Goal: Communication & Community: Participate in discussion

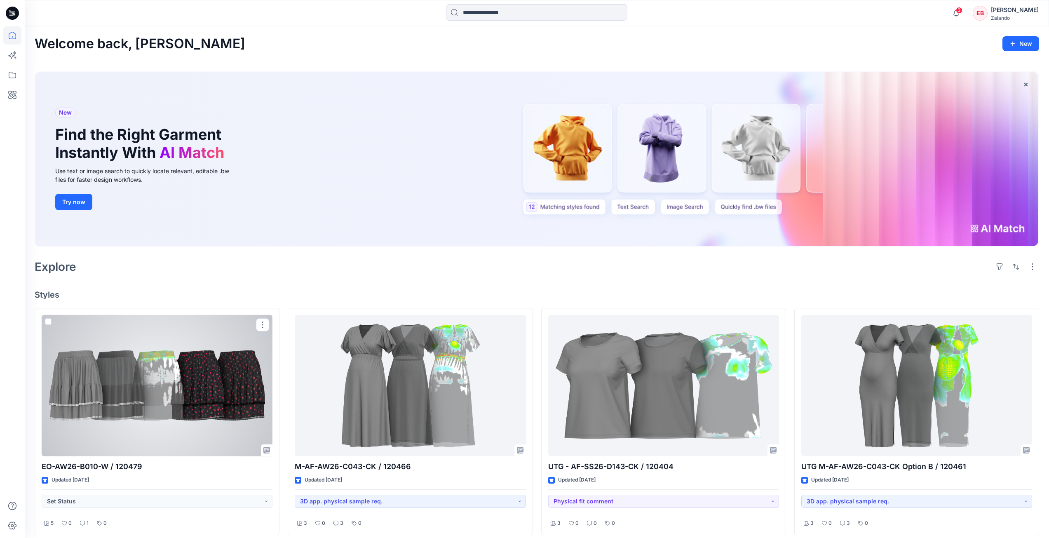
click at [222, 389] on div at bounding box center [157, 385] width 231 height 141
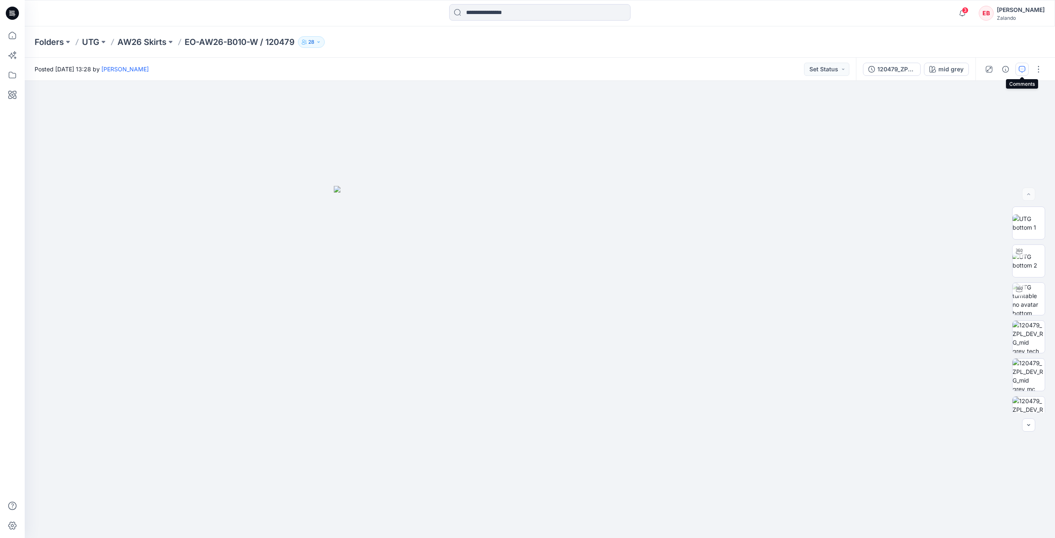
click at [1023, 70] on icon "button" at bounding box center [1022, 69] width 7 height 7
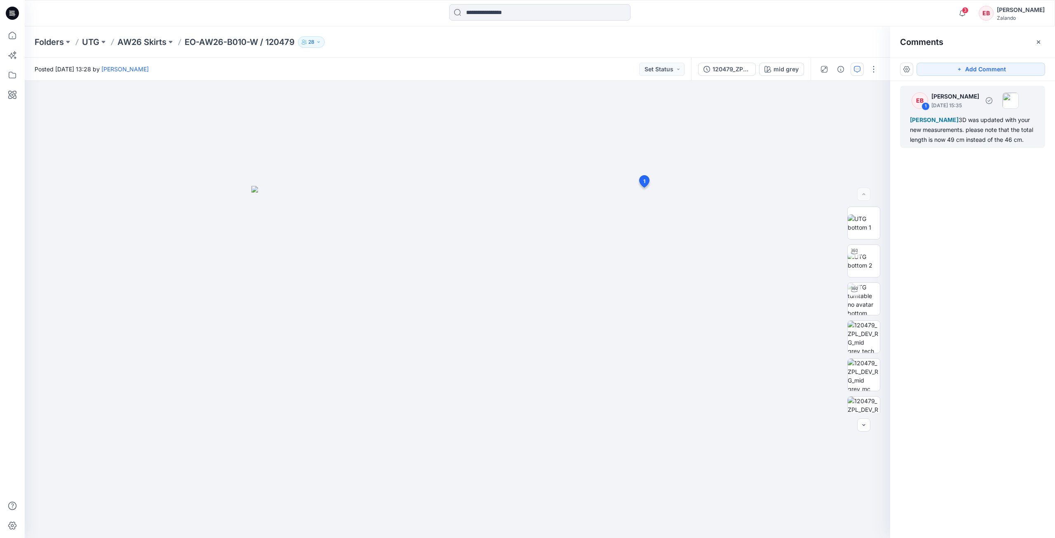
click at [939, 140] on div "[PERSON_NAME] 3D was updated with your new measurements. please note that the t…" at bounding box center [972, 130] width 125 height 30
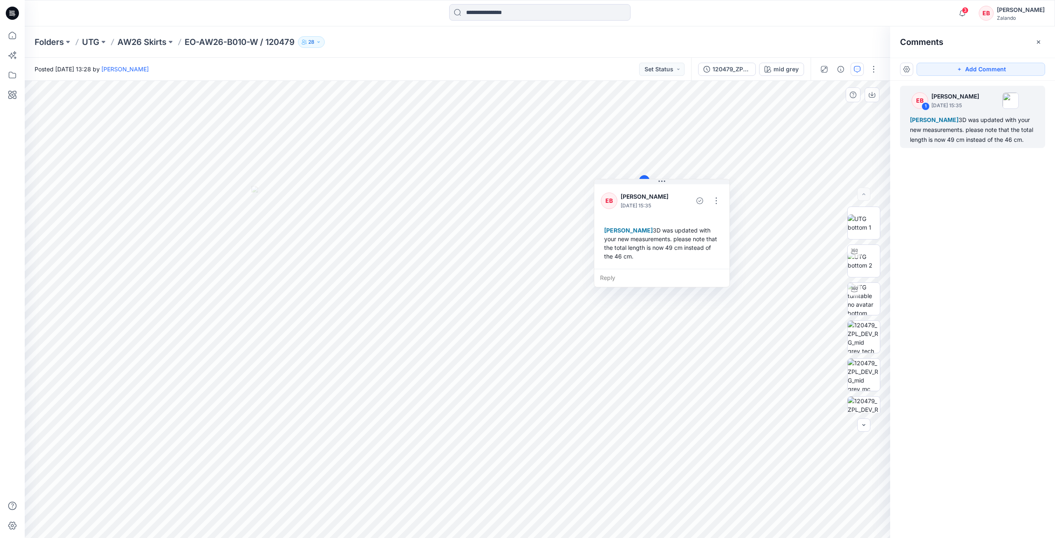
click at [625, 277] on div "Reply" at bounding box center [661, 278] width 135 height 18
click at [641, 335] on p "[EMAIL_ADDRESS][DOMAIN_NAME]" at bounding box center [655, 336] width 62 height 8
type textarea "**********"
click at [709, 298] on button "Post" at bounding box center [711, 301] width 23 height 13
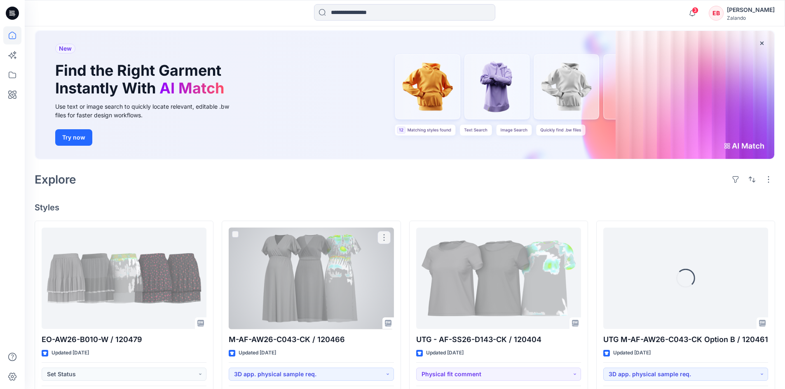
scroll to position [82, 0]
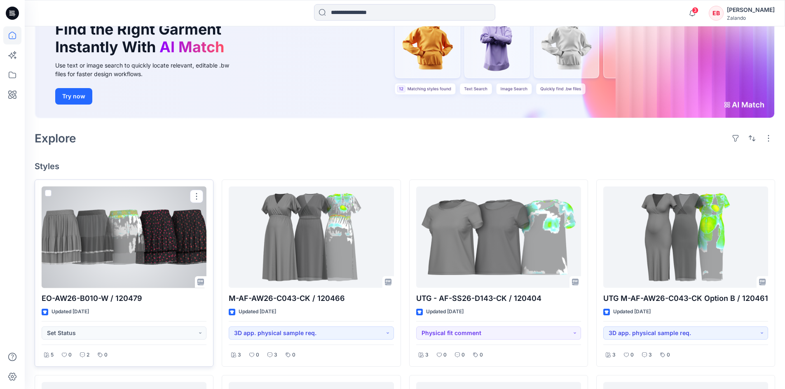
click at [114, 230] on div at bounding box center [124, 238] width 165 height 102
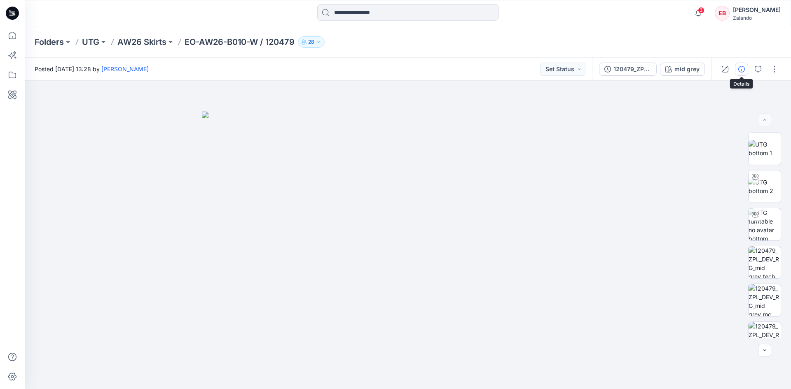
click at [742, 73] on button "button" at bounding box center [741, 69] width 13 height 13
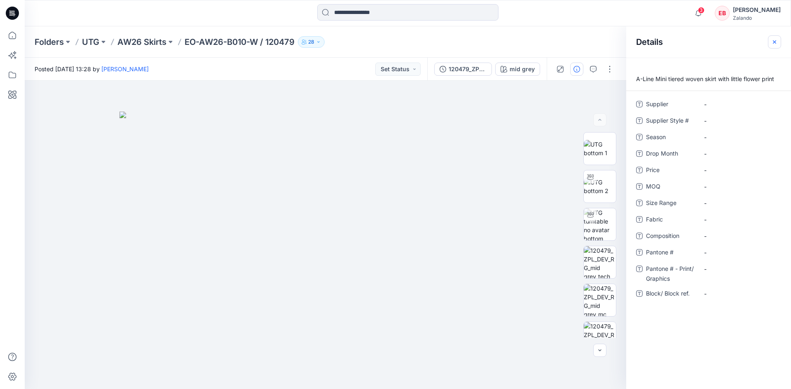
click at [773, 46] on button "button" at bounding box center [774, 41] width 13 height 13
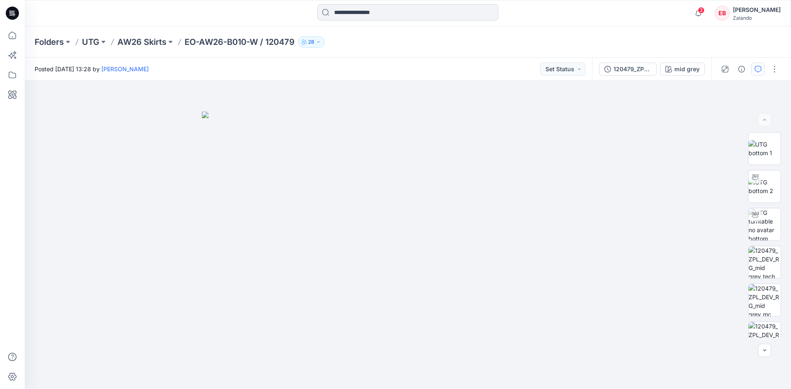
click at [758, 63] on button "button" at bounding box center [758, 69] width 13 height 13
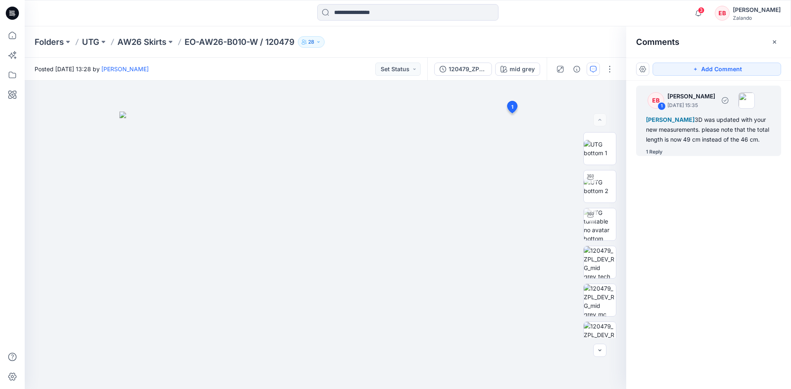
click at [659, 154] on div "1 Reply" at bounding box center [654, 152] width 16 height 8
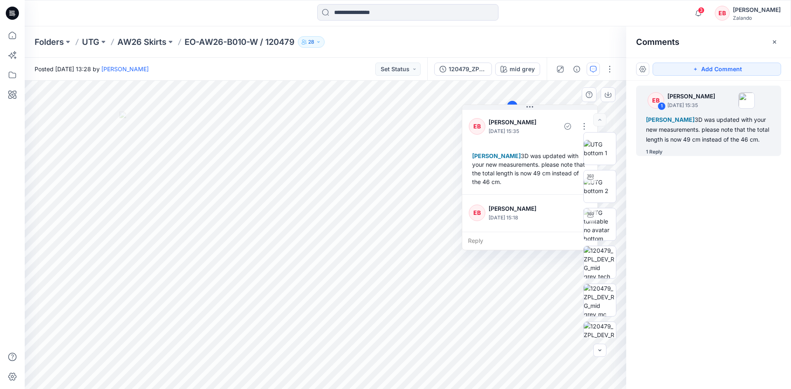
scroll to position [23, 0]
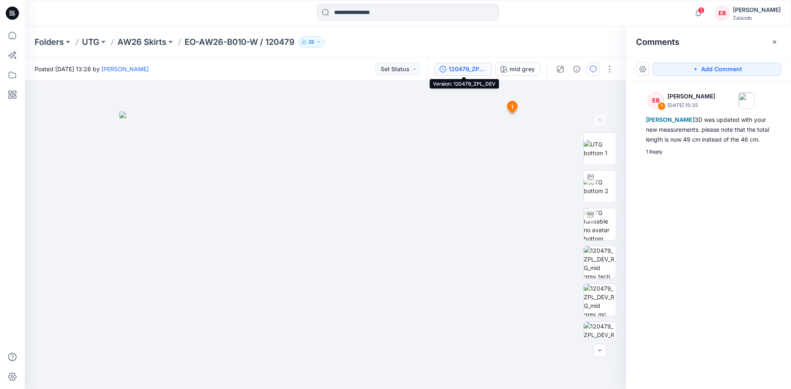
click at [467, 75] on button "120479_ZPL_DEV" at bounding box center [463, 69] width 58 height 13
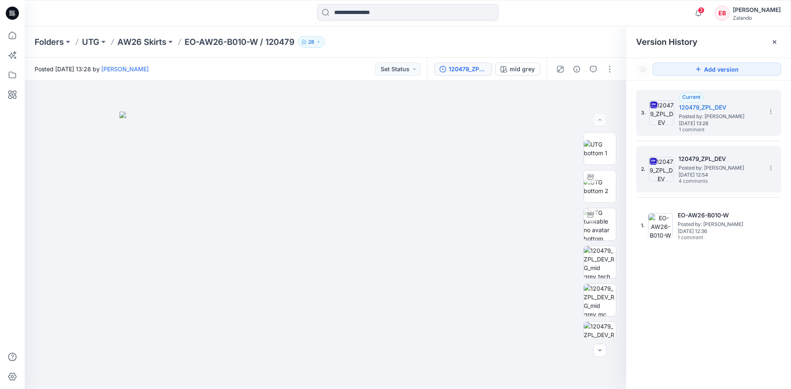
click at [709, 188] on div "2. 120479_ZPL_DEV Posted by: Lise Stougaard Wednesday, October 01, 2025 12:54 4…" at bounding box center [703, 170] width 124 height 40
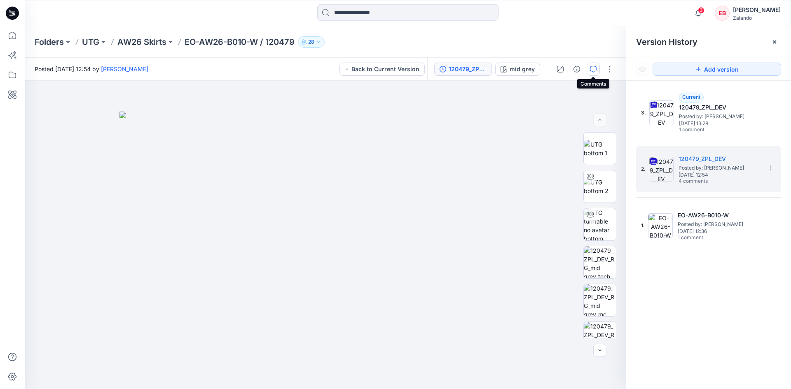
click at [594, 71] on icon "button" at bounding box center [593, 69] width 7 height 7
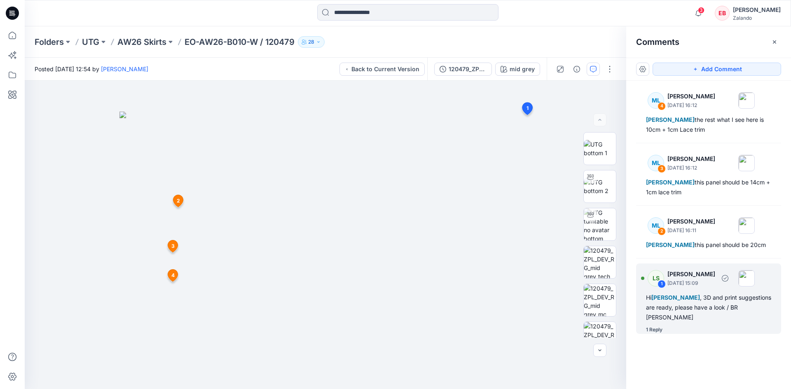
click at [656, 331] on div "1 Reply" at bounding box center [654, 330] width 16 height 8
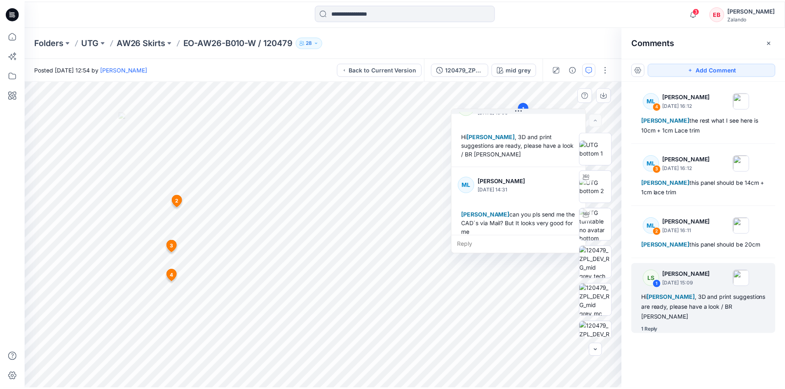
scroll to position [32, 0]
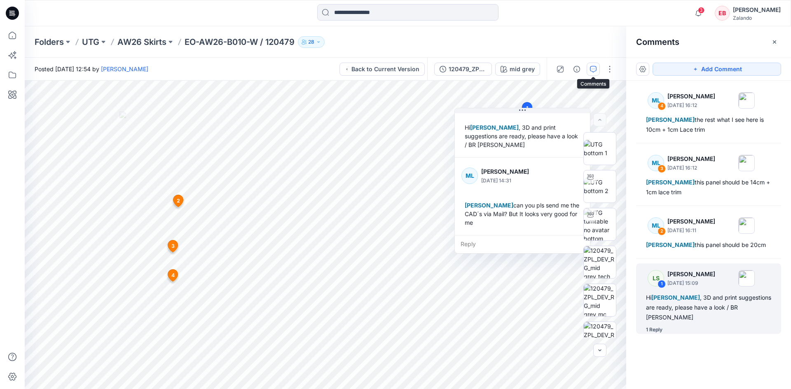
click at [594, 64] on button "button" at bounding box center [593, 69] width 13 height 13
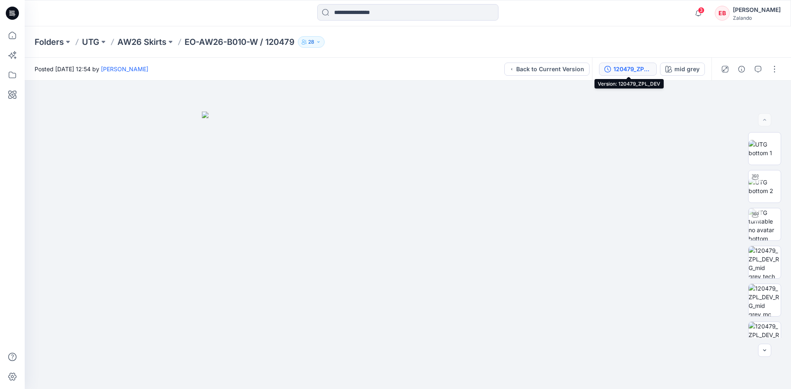
click at [642, 71] on div "120479_ZPL_DEV" at bounding box center [633, 69] width 38 height 9
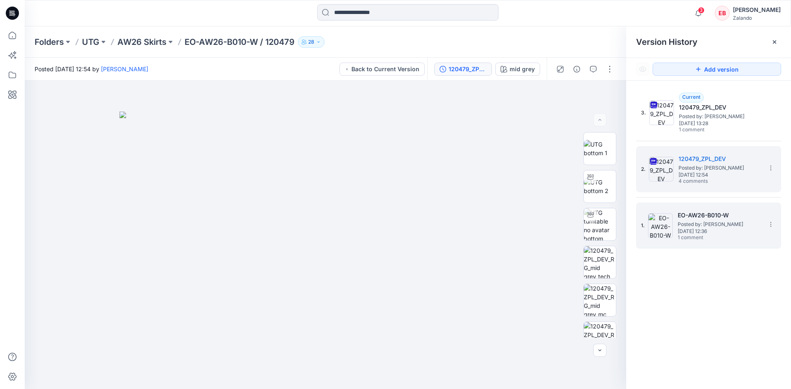
click at [705, 239] on span "1 comment" at bounding box center [707, 238] width 58 height 7
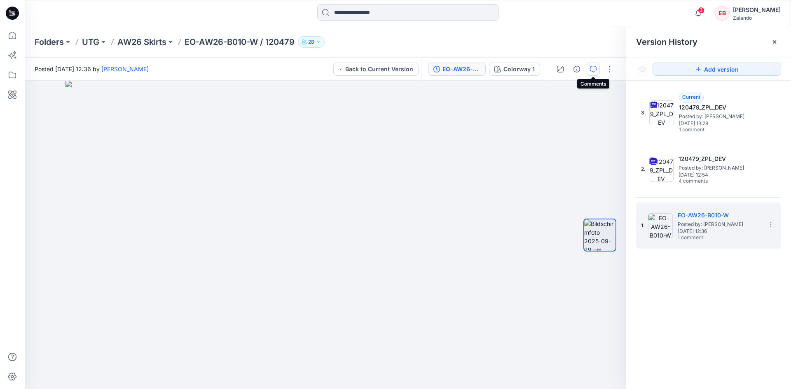
click at [589, 72] on button "button" at bounding box center [593, 69] width 13 height 13
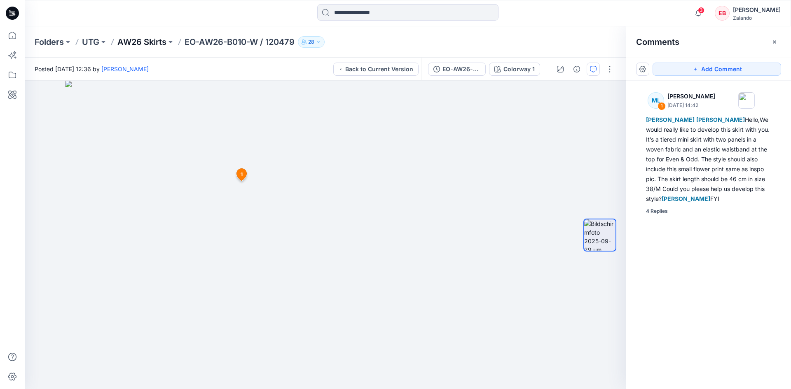
click at [146, 39] on p "AW26 Skirts" at bounding box center [141, 42] width 49 height 12
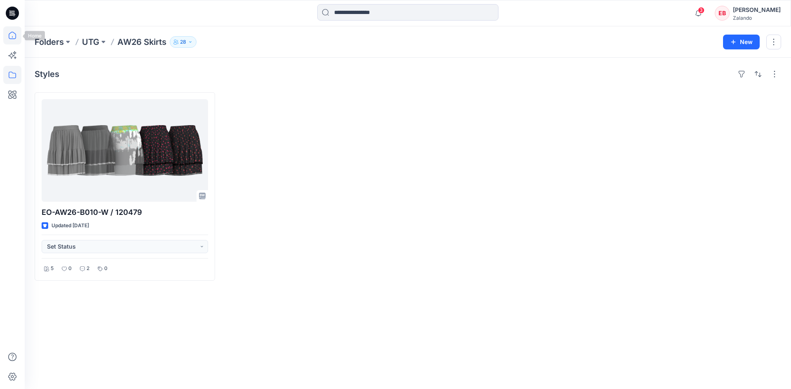
click at [12, 38] on icon at bounding box center [12, 35] width 18 height 18
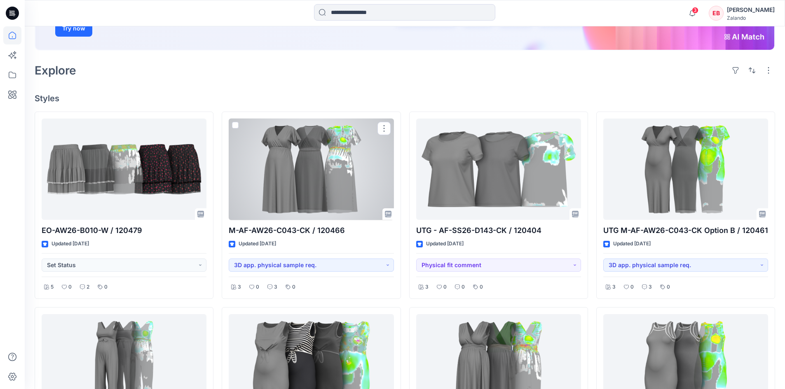
scroll to position [165, 0]
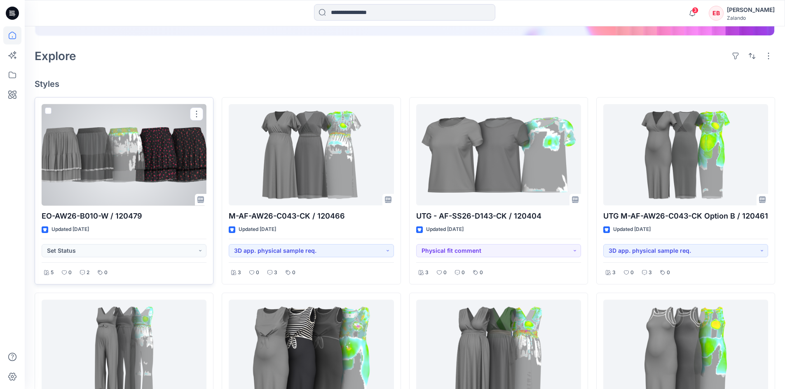
click at [169, 180] on div at bounding box center [124, 155] width 165 height 102
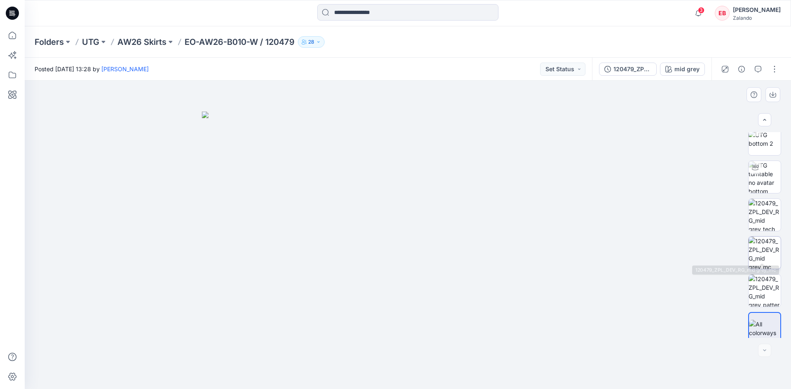
scroll to position [54, 0]
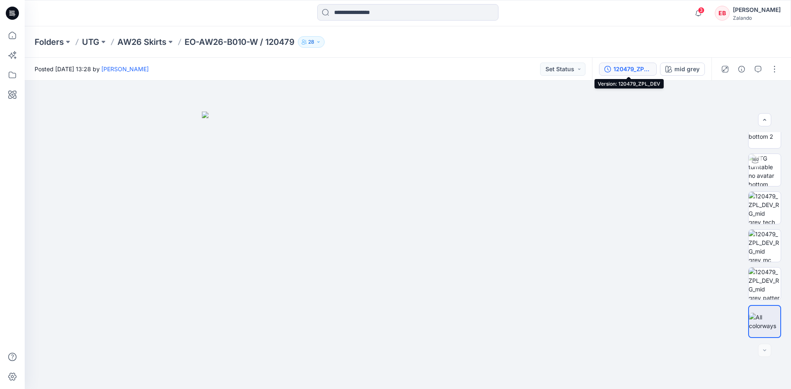
click at [646, 72] on div "120479_ZPL_DEV" at bounding box center [633, 69] width 38 height 9
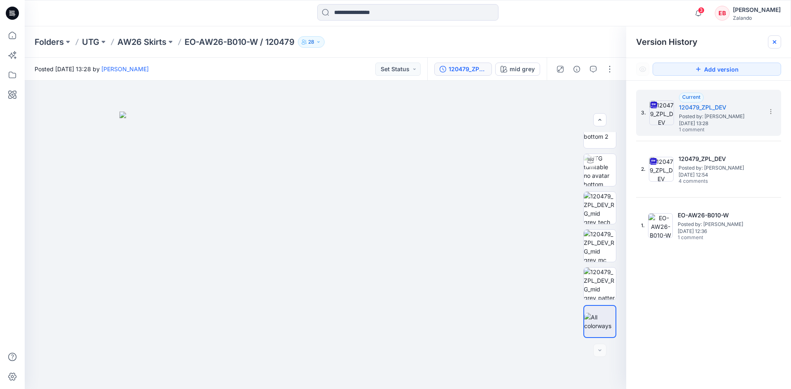
click at [774, 42] on icon at bounding box center [774, 41] width 3 height 3
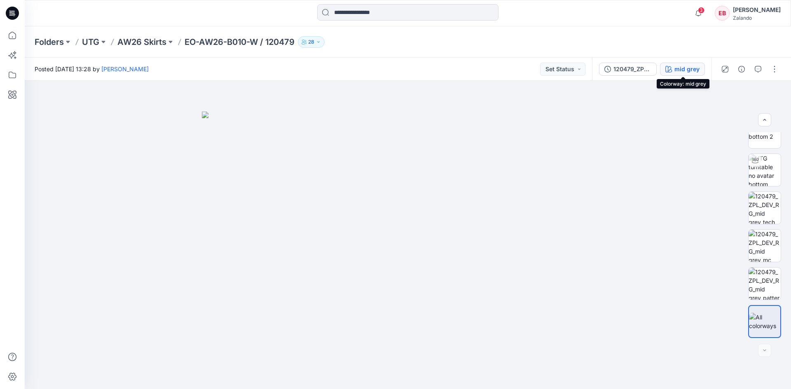
click at [694, 68] on div "mid grey" at bounding box center [687, 69] width 25 height 9
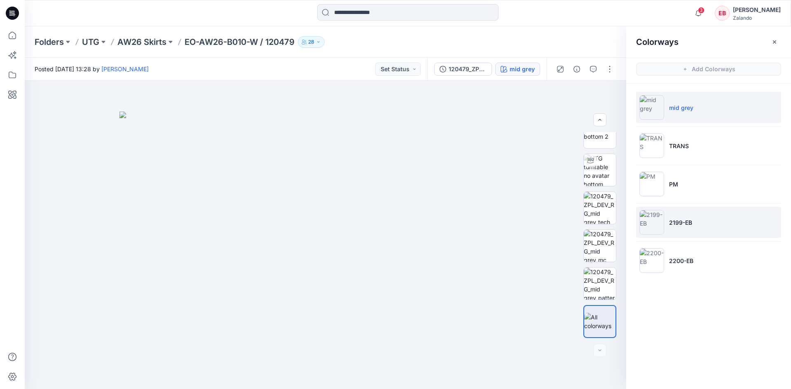
click at [718, 221] on li "2199-EB" at bounding box center [708, 222] width 145 height 31
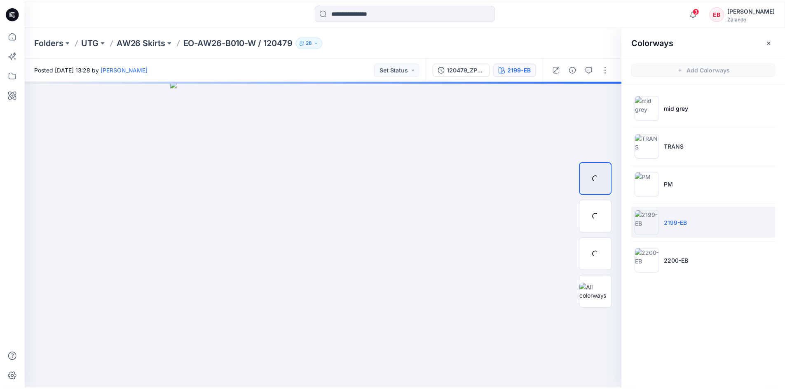
scroll to position [0, 0]
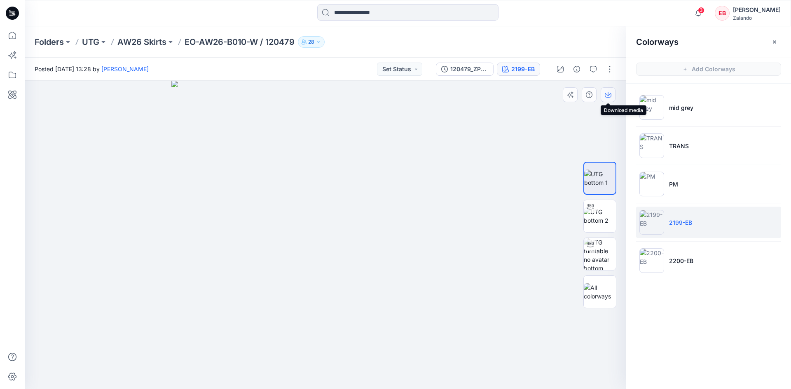
click at [610, 94] on icon "button" at bounding box center [608, 95] width 7 height 7
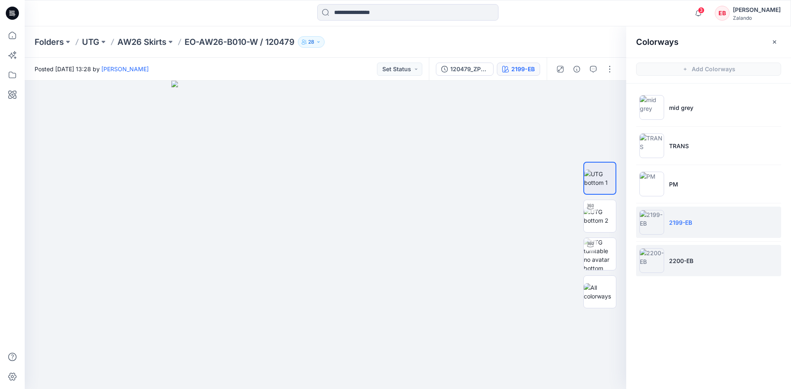
click at [708, 273] on li "2200-EB" at bounding box center [708, 260] width 145 height 31
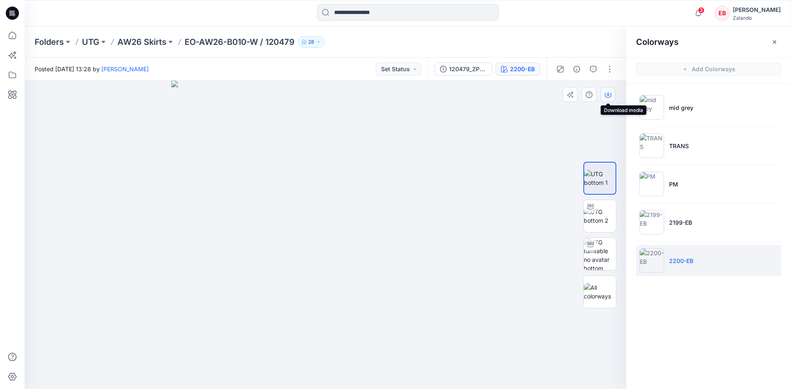
click at [606, 99] on button "button" at bounding box center [608, 94] width 15 height 15
click at [15, 38] on icon at bounding box center [12, 35] width 18 height 18
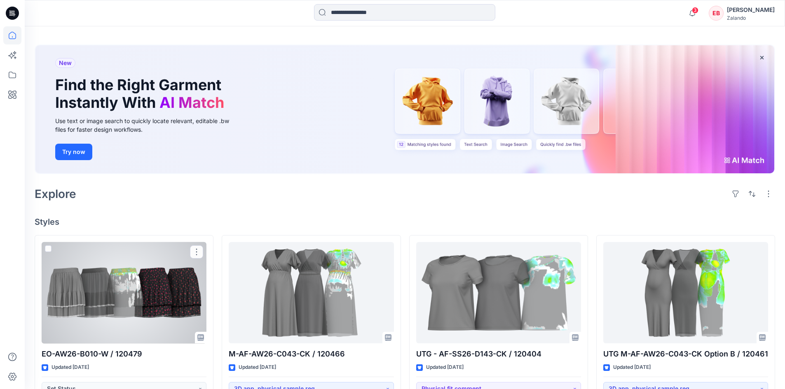
scroll to position [41, 0]
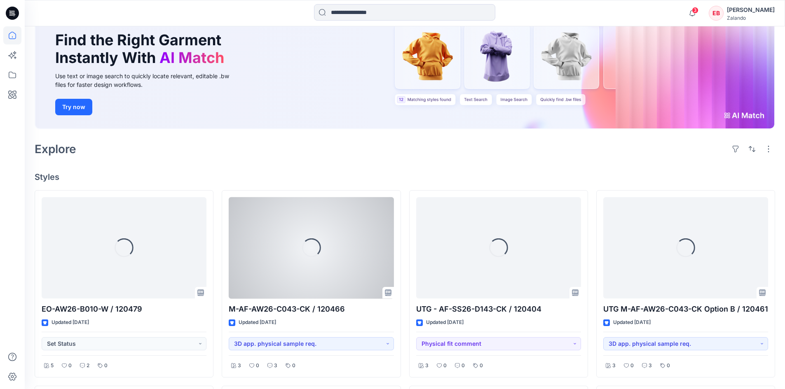
scroll to position [124, 0]
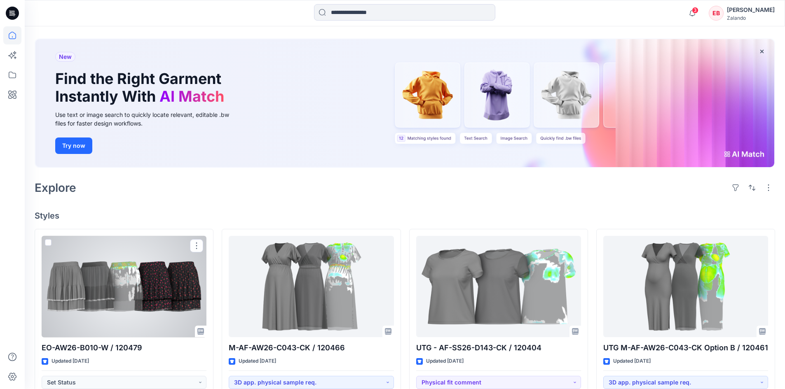
scroll to position [124, 0]
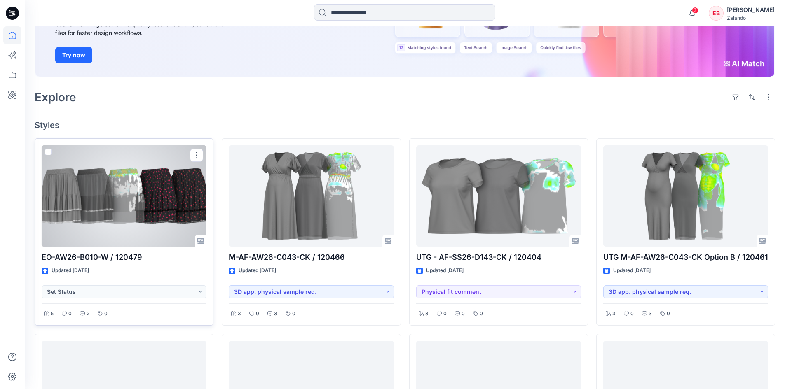
click at [143, 221] on div at bounding box center [124, 196] width 165 height 102
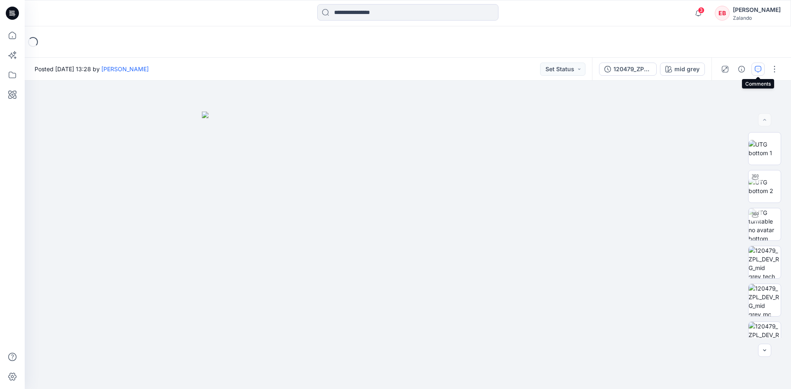
click at [757, 69] on icon "button" at bounding box center [758, 69] width 7 height 7
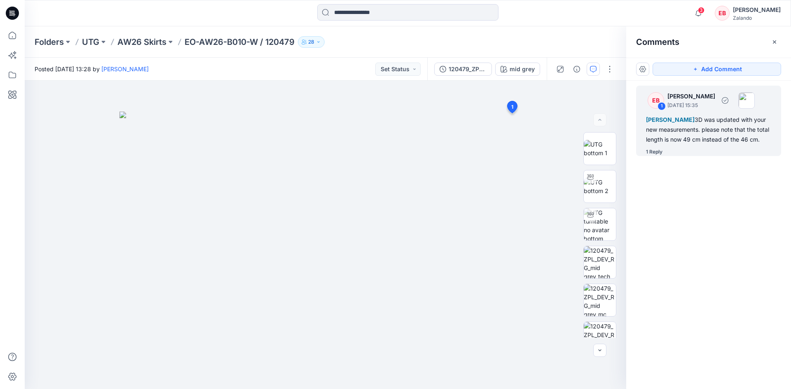
click at [671, 151] on div "1 Reply" at bounding box center [713, 152] width 135 height 8
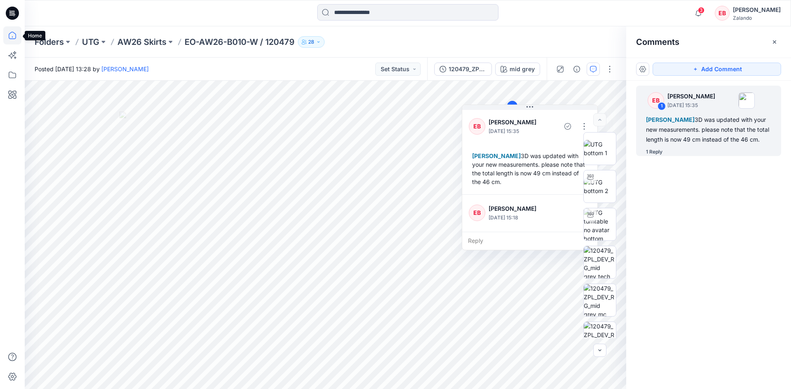
click at [17, 33] on icon at bounding box center [12, 35] width 18 height 18
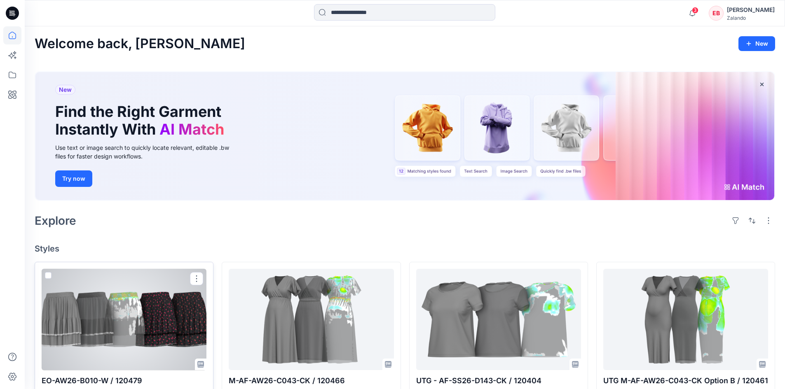
click at [130, 323] on div at bounding box center [124, 320] width 165 height 102
